Goal: Task Accomplishment & Management: Use online tool/utility

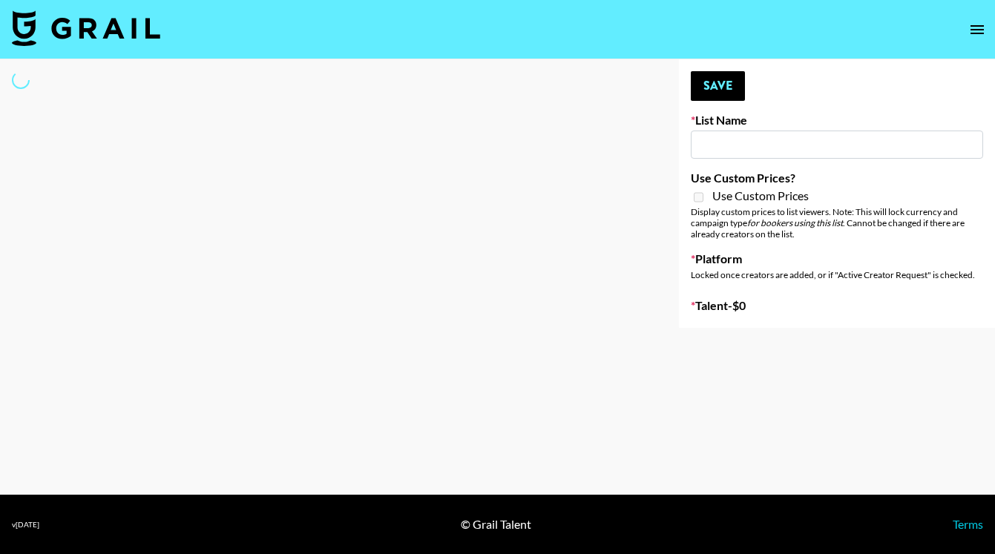
type input "Deebaby Song Promo"
select select "Song"
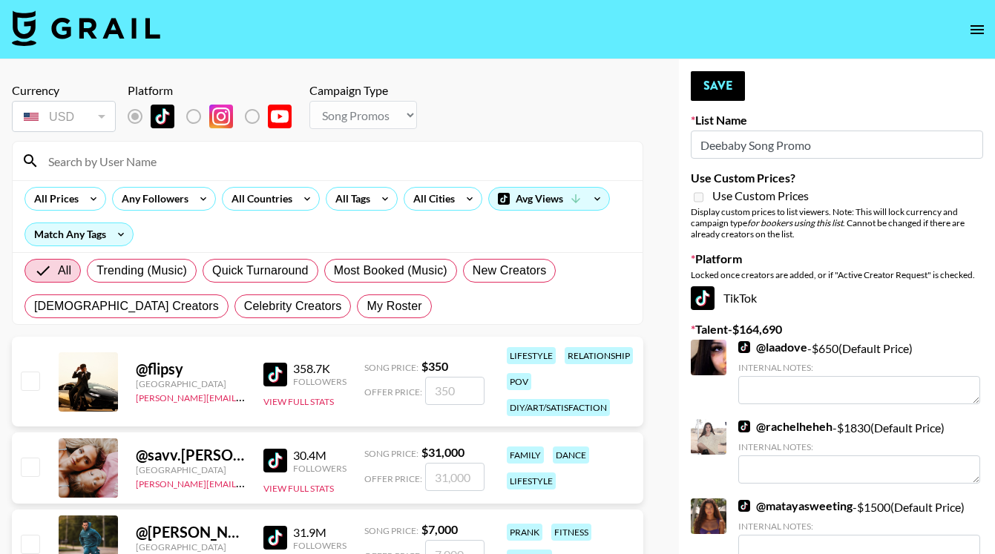
click at [177, 165] on input at bounding box center [336, 161] width 594 height 24
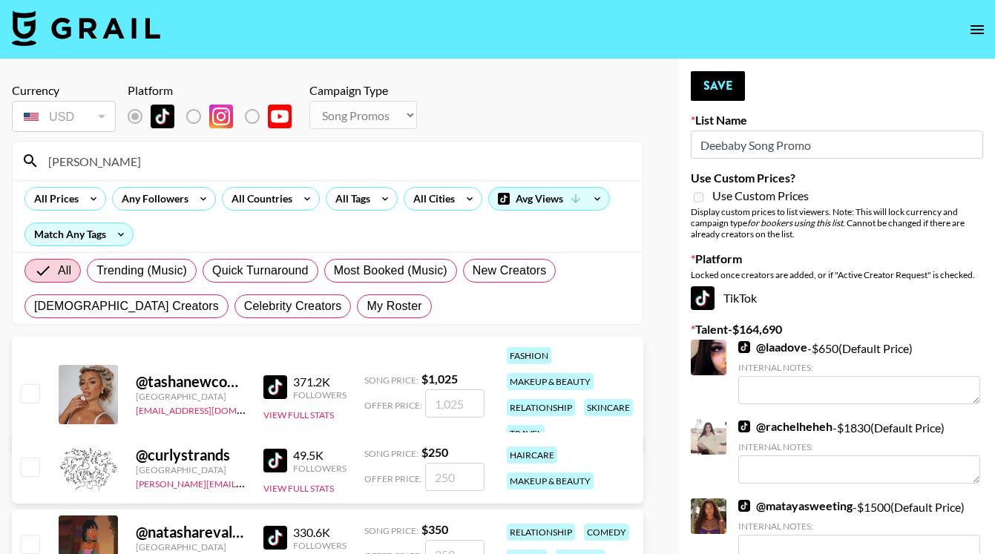
type input "[PERSON_NAME]"
click at [16, 392] on div "@ tashanewcombe United Kingdom [EMAIL_ADDRESS][DOMAIN_NAME] 371.2K Followers Vi…" at bounding box center [327, 395] width 631 height 116
click at [29, 393] on input "checkbox" at bounding box center [30, 393] width 18 height 18
checkbox input "true"
type input "1025"
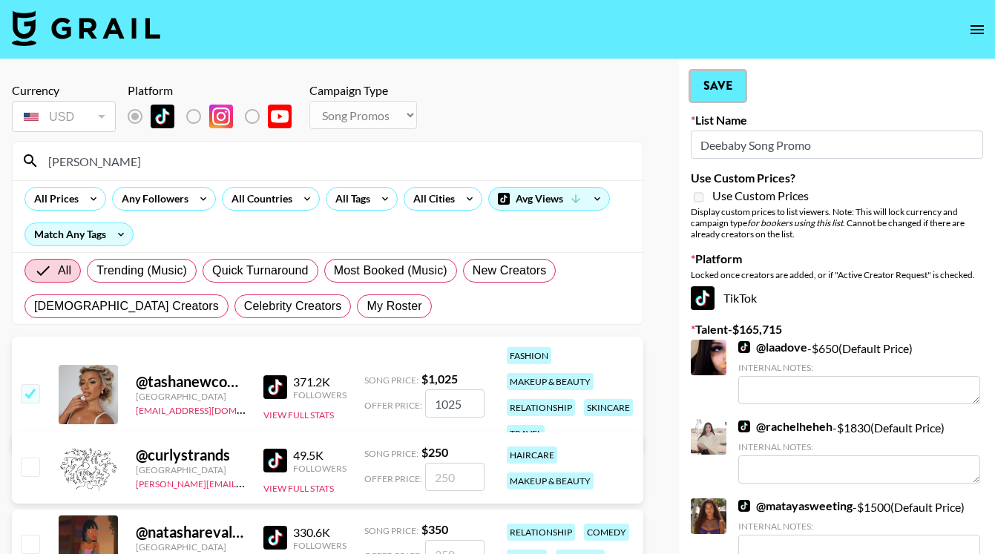
click at [719, 91] on button "Save" at bounding box center [718, 86] width 54 height 30
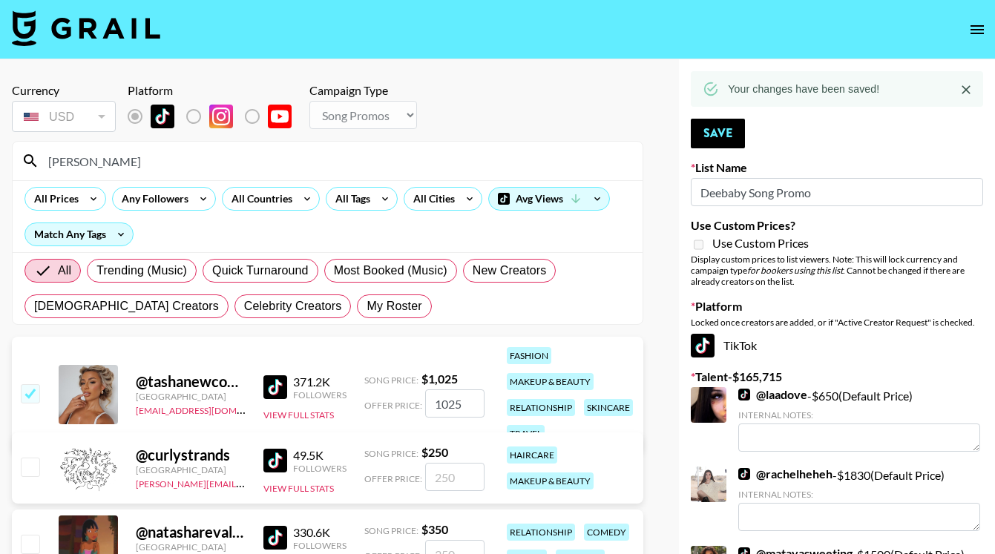
click at [24, 163] on div "[PERSON_NAME]" at bounding box center [328, 161] width 630 height 39
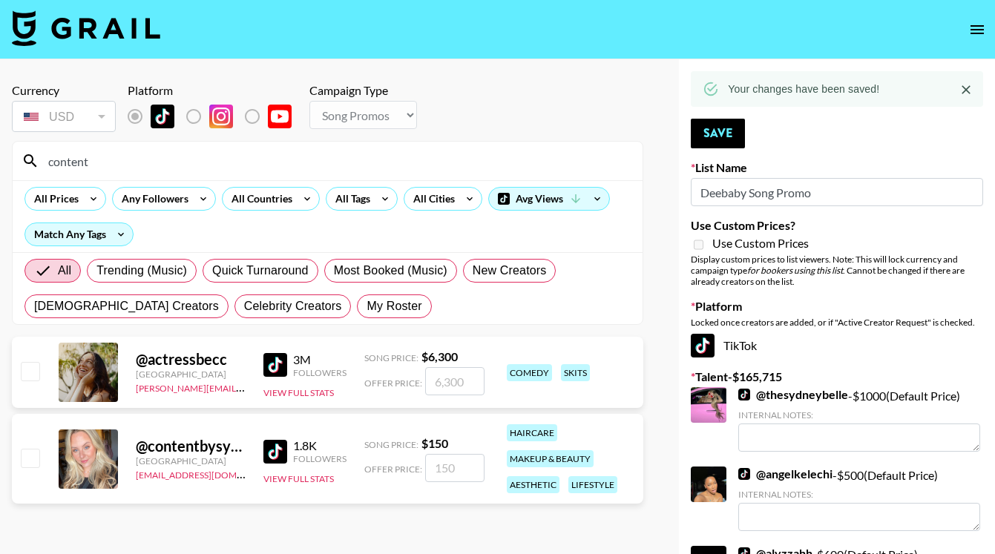
type input "content"
click at [30, 458] on input "checkbox" at bounding box center [30, 458] width 18 height 18
checkbox input "true"
type input "150"
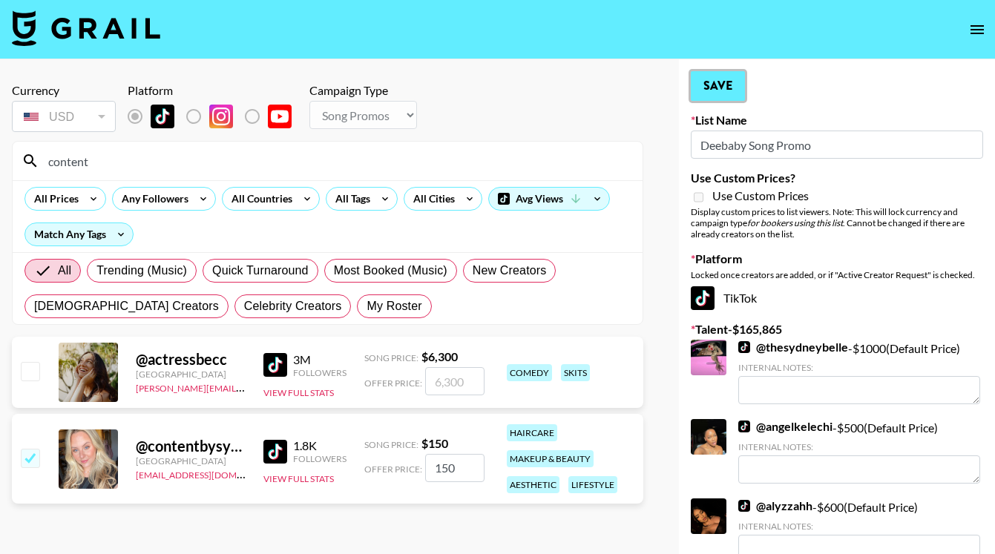
click at [714, 89] on button "Save" at bounding box center [718, 86] width 54 height 30
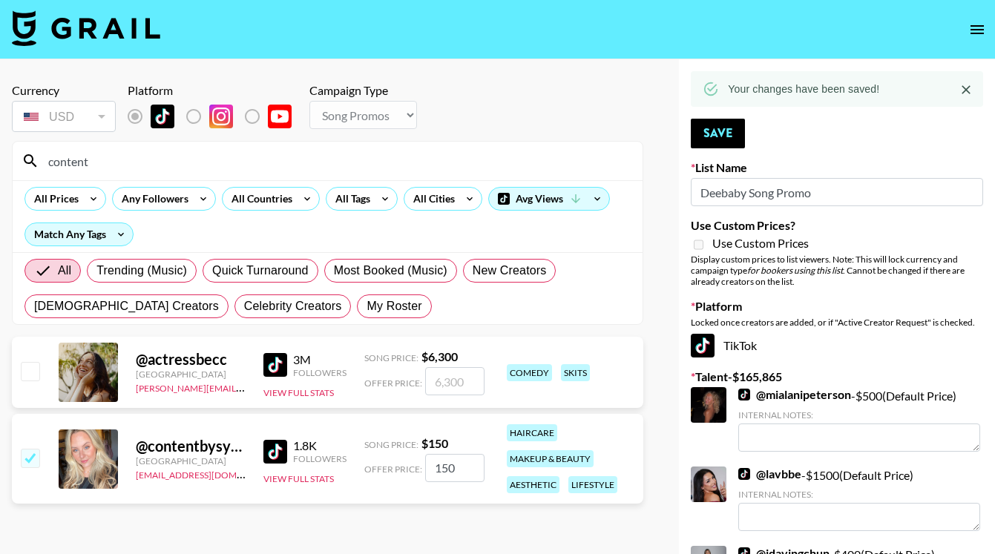
drag, startPoint x: 178, startPoint y: 151, endPoint x: 36, endPoint y: 150, distance: 141.7
click at [36, 150] on div "content" at bounding box center [328, 161] width 630 height 39
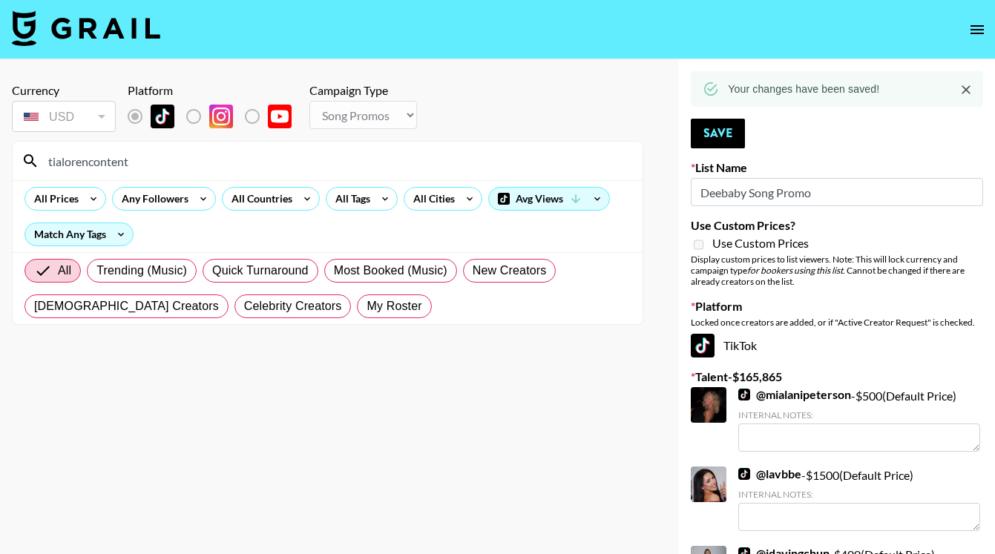
drag, startPoint x: 159, startPoint y: 168, endPoint x: -63, endPoint y: 153, distance: 223.1
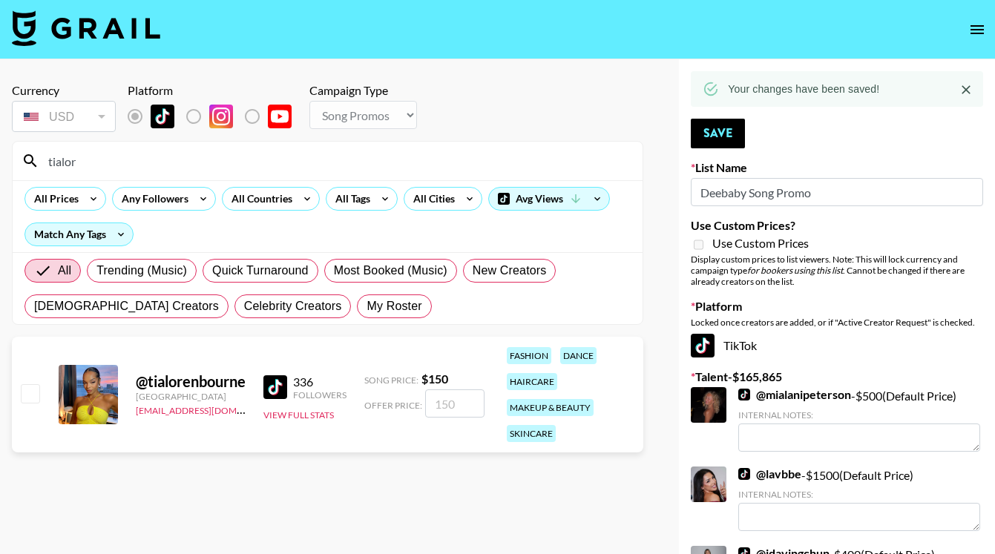
type input "tialor"
click at [35, 395] on input "checkbox" at bounding box center [30, 393] width 18 height 18
checkbox input "true"
type input "150"
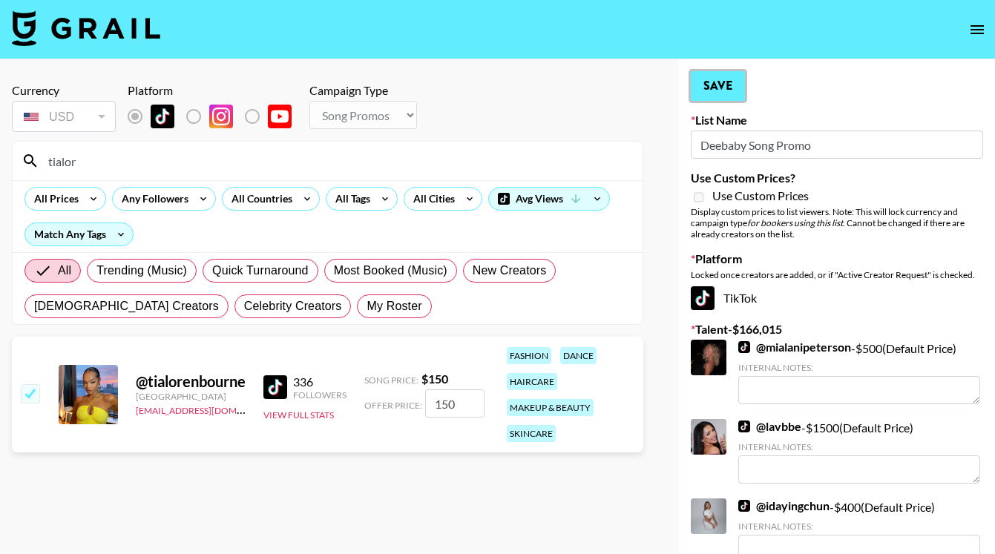
click at [719, 86] on button "Save" at bounding box center [718, 86] width 54 height 30
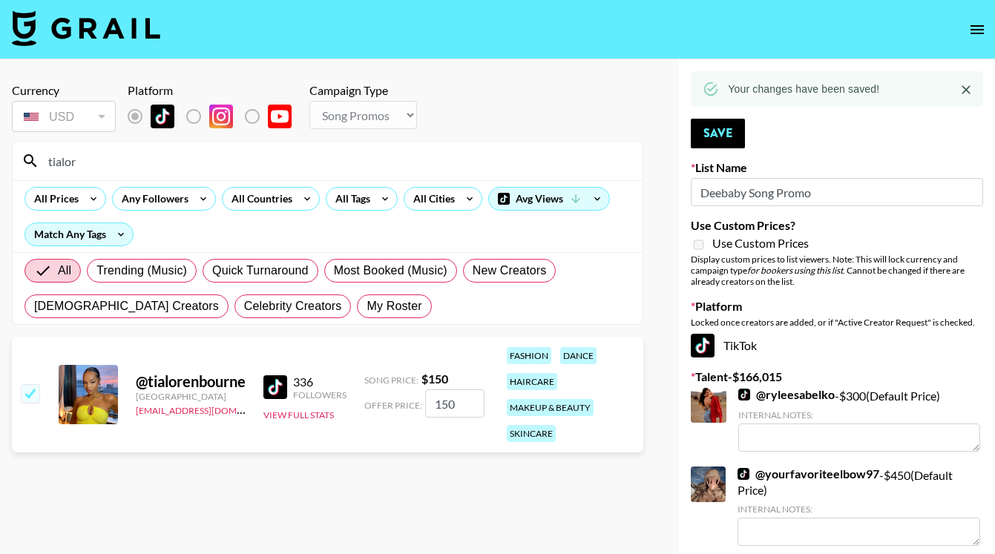
drag, startPoint x: 122, startPoint y: 159, endPoint x: 14, endPoint y: 156, distance: 108.4
click at [14, 156] on div "tialor" at bounding box center [328, 161] width 630 height 39
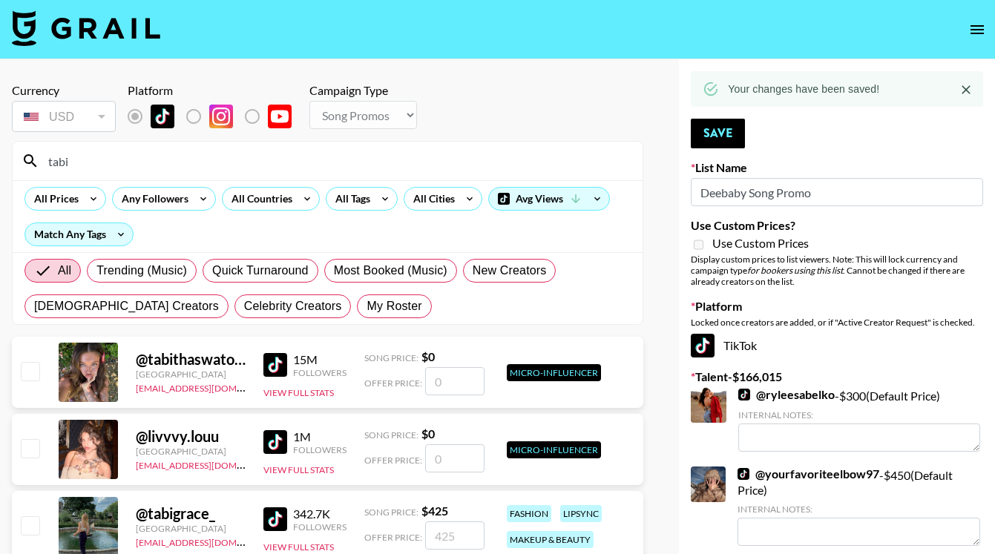
type input "tabi"
click at [30, 527] on input "checkbox" at bounding box center [30, 525] width 18 height 18
checkbox input "true"
type input "425"
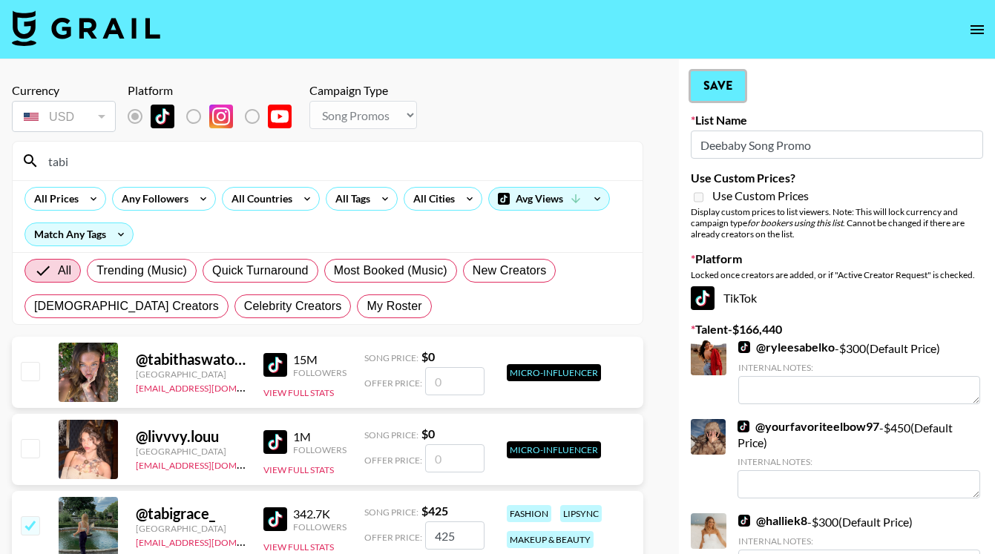
click at [722, 88] on button "Save" at bounding box center [718, 86] width 54 height 30
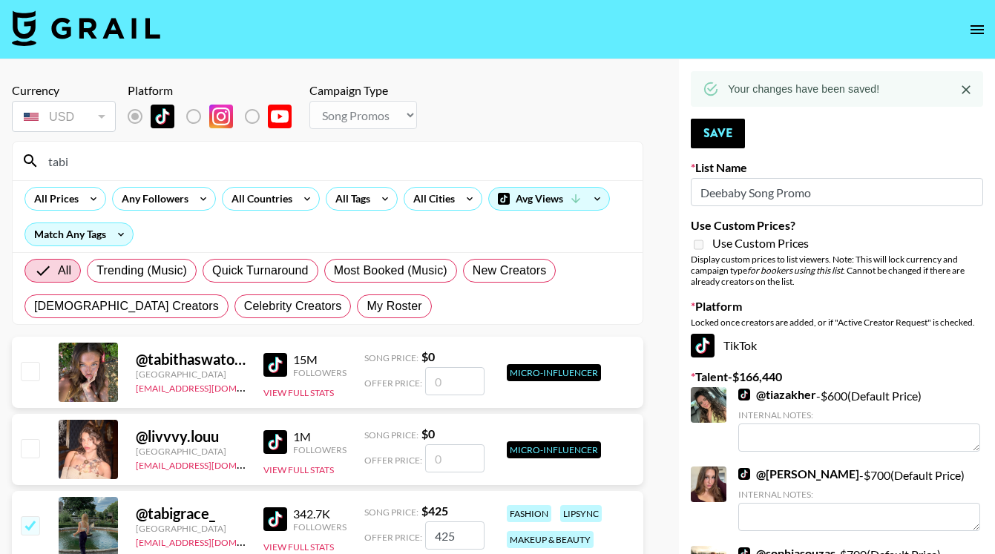
drag, startPoint x: 108, startPoint y: 161, endPoint x: -36, endPoint y: 157, distance: 143.2
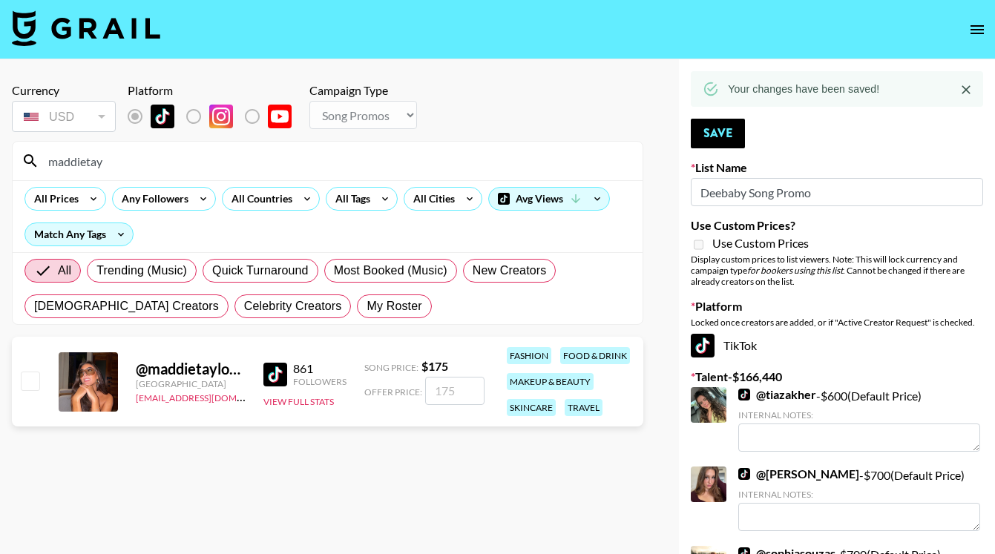
type input "maddietay"
click at [28, 376] on input "checkbox" at bounding box center [30, 381] width 18 height 18
checkbox input "true"
type input "175"
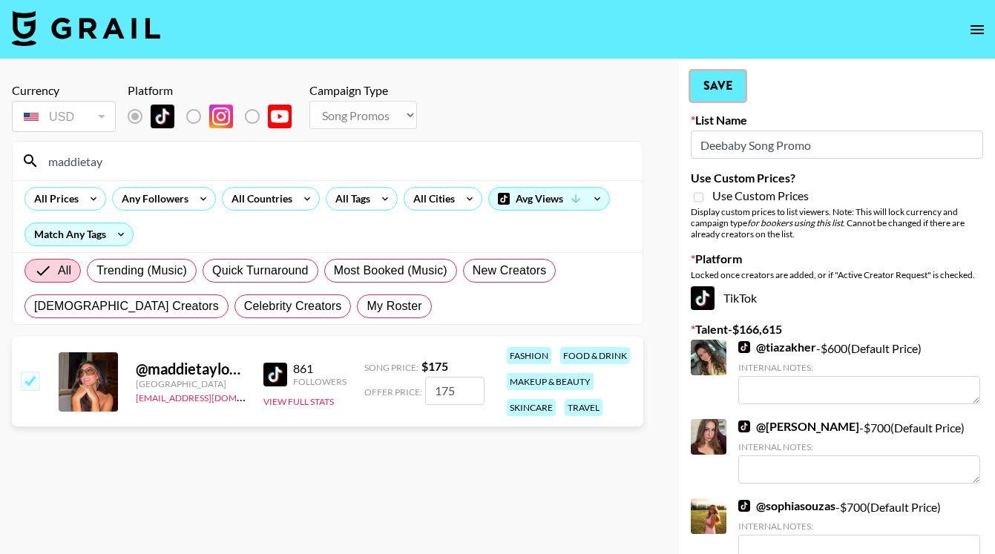
click at [712, 89] on button "Save" at bounding box center [718, 86] width 54 height 30
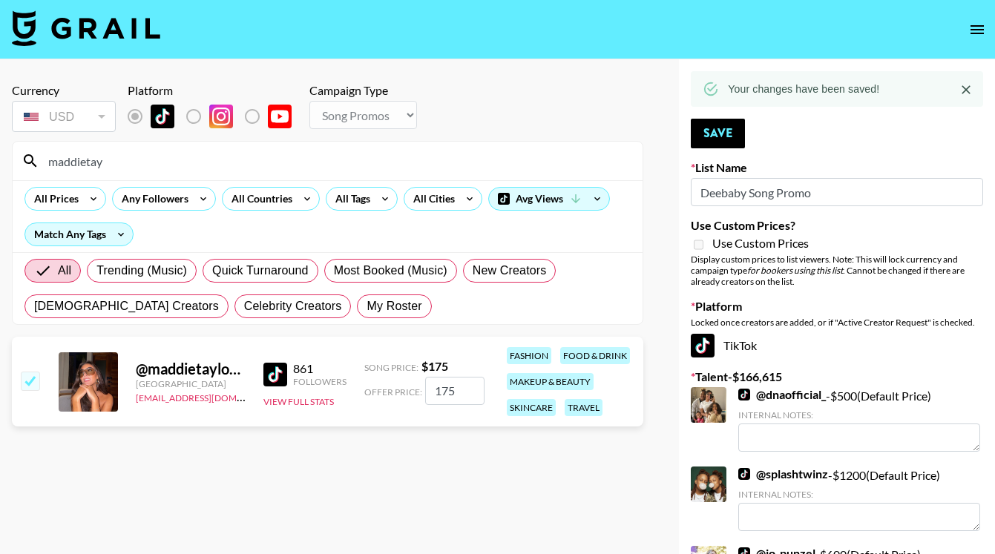
drag, startPoint x: 119, startPoint y: 166, endPoint x: 4, endPoint y: 158, distance: 115.3
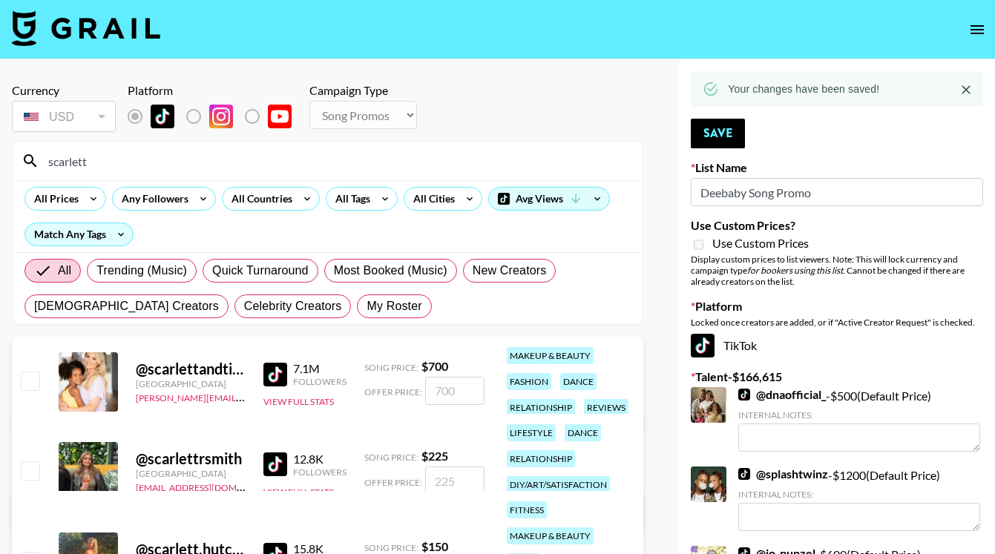
type input "scarlett"
click at [31, 470] on input "checkbox" at bounding box center [30, 470] width 18 height 18
checkbox input "true"
type input "225"
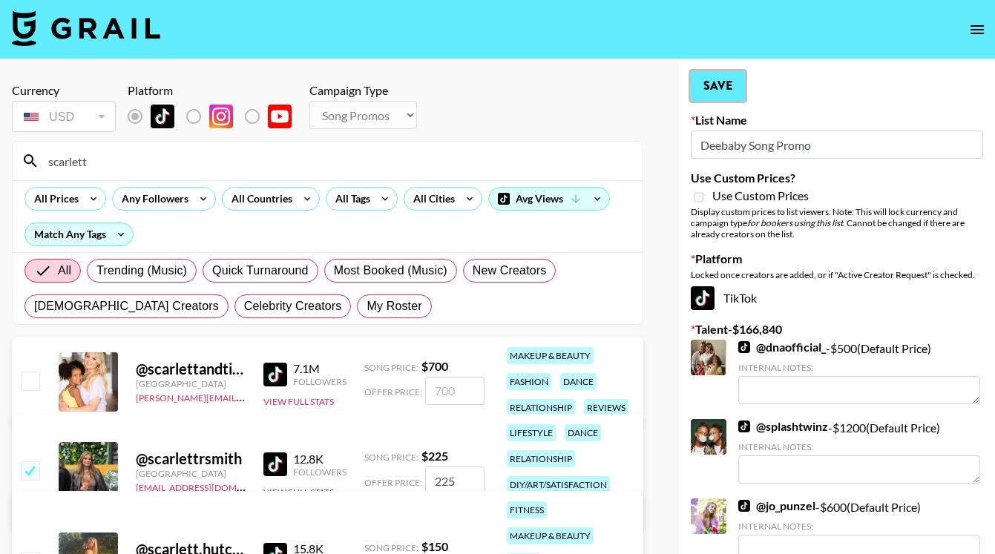
click at [722, 87] on button "Save" at bounding box center [718, 86] width 54 height 30
